Goal: Task Accomplishment & Management: Use online tool/utility

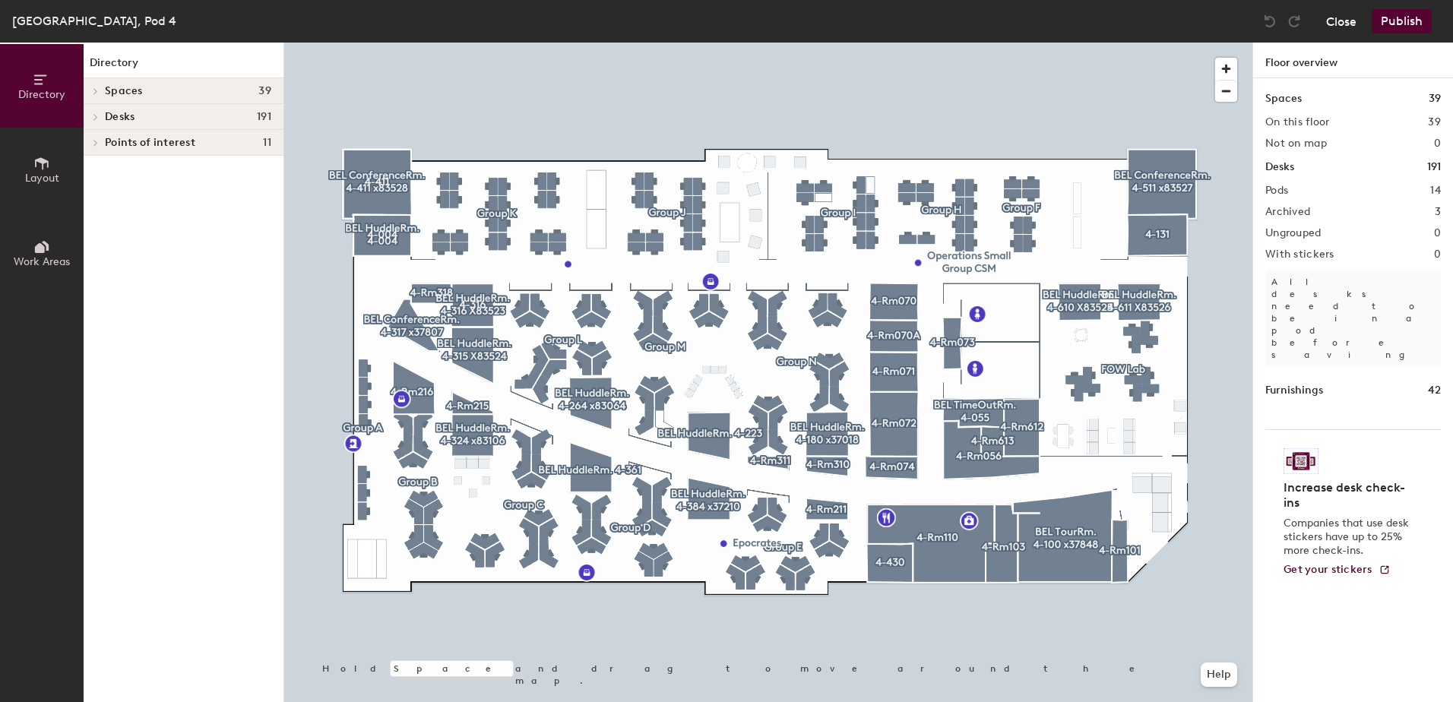
click at [1353, 22] on button "Close" at bounding box center [1341, 21] width 30 height 24
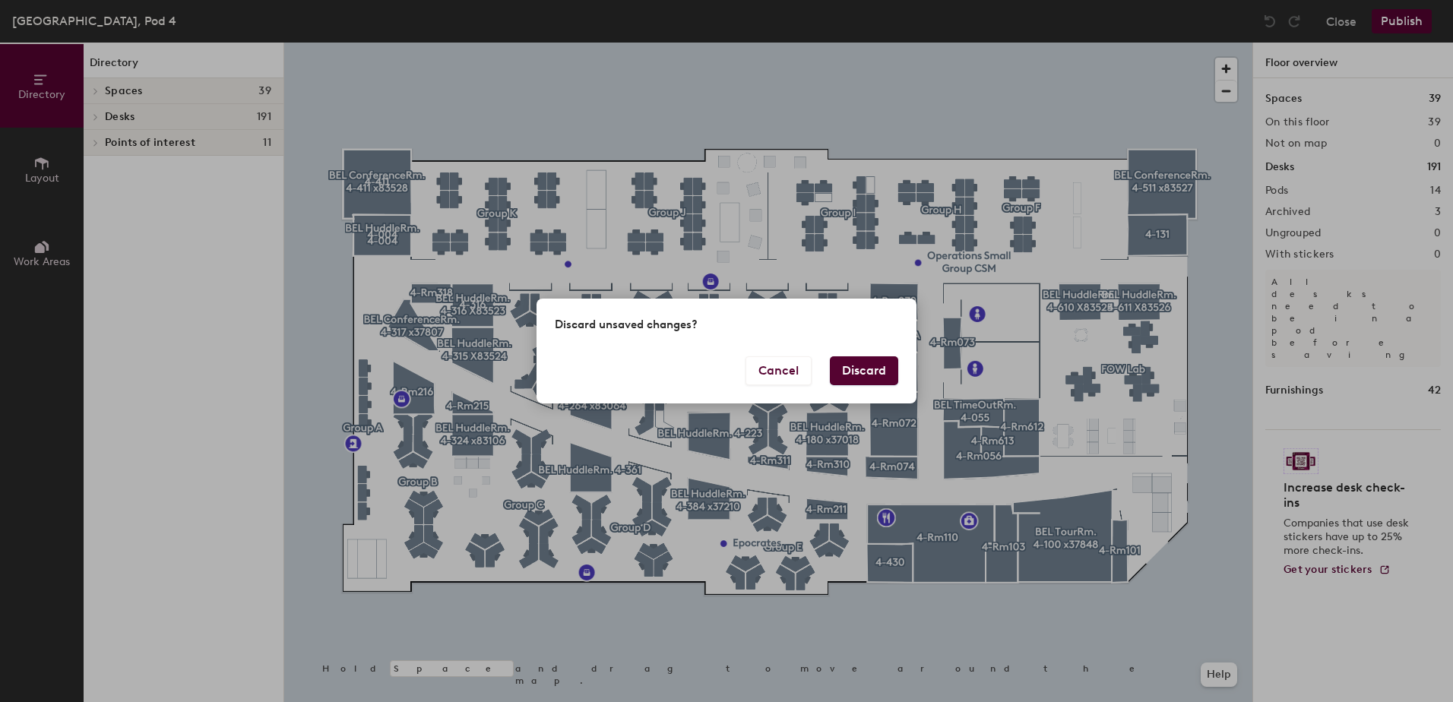
click at [883, 367] on button "Discard" at bounding box center [864, 370] width 68 height 29
